Goal: Go to known website: Access a specific website the user already knows

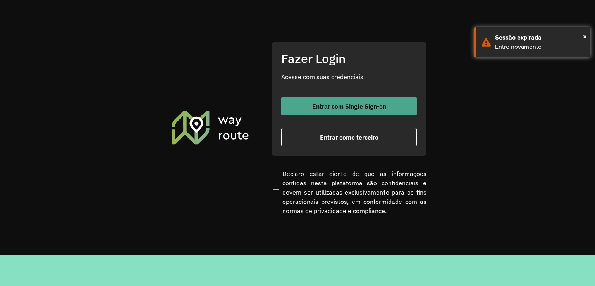
click at [365, 109] on span "Entrar com Single Sign-on" at bounding box center [349, 106] width 74 height 6
